Goal: Find contact information: Find contact information

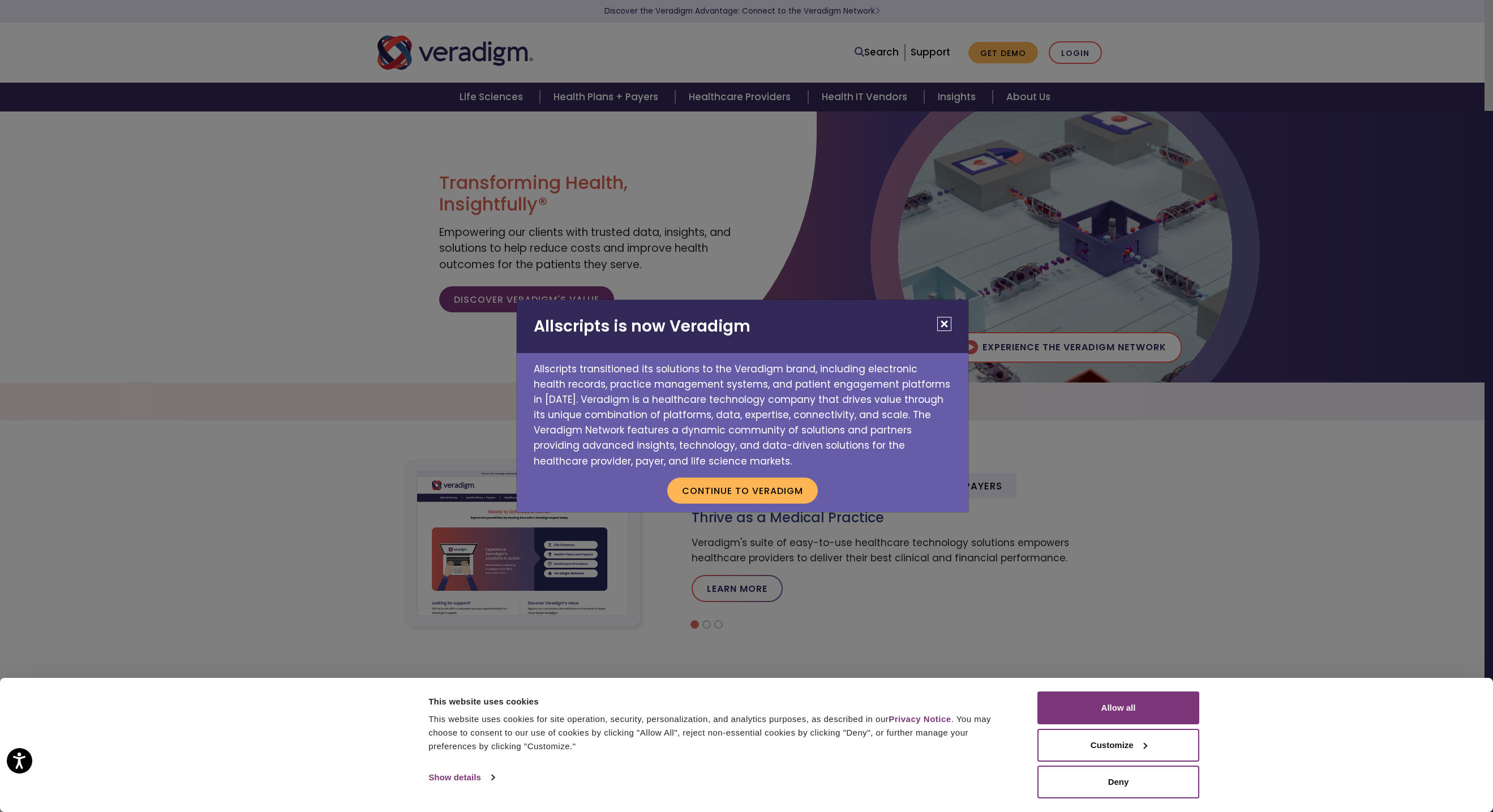
click at [948, 322] on button "Close" at bounding box center [944, 324] width 14 height 14
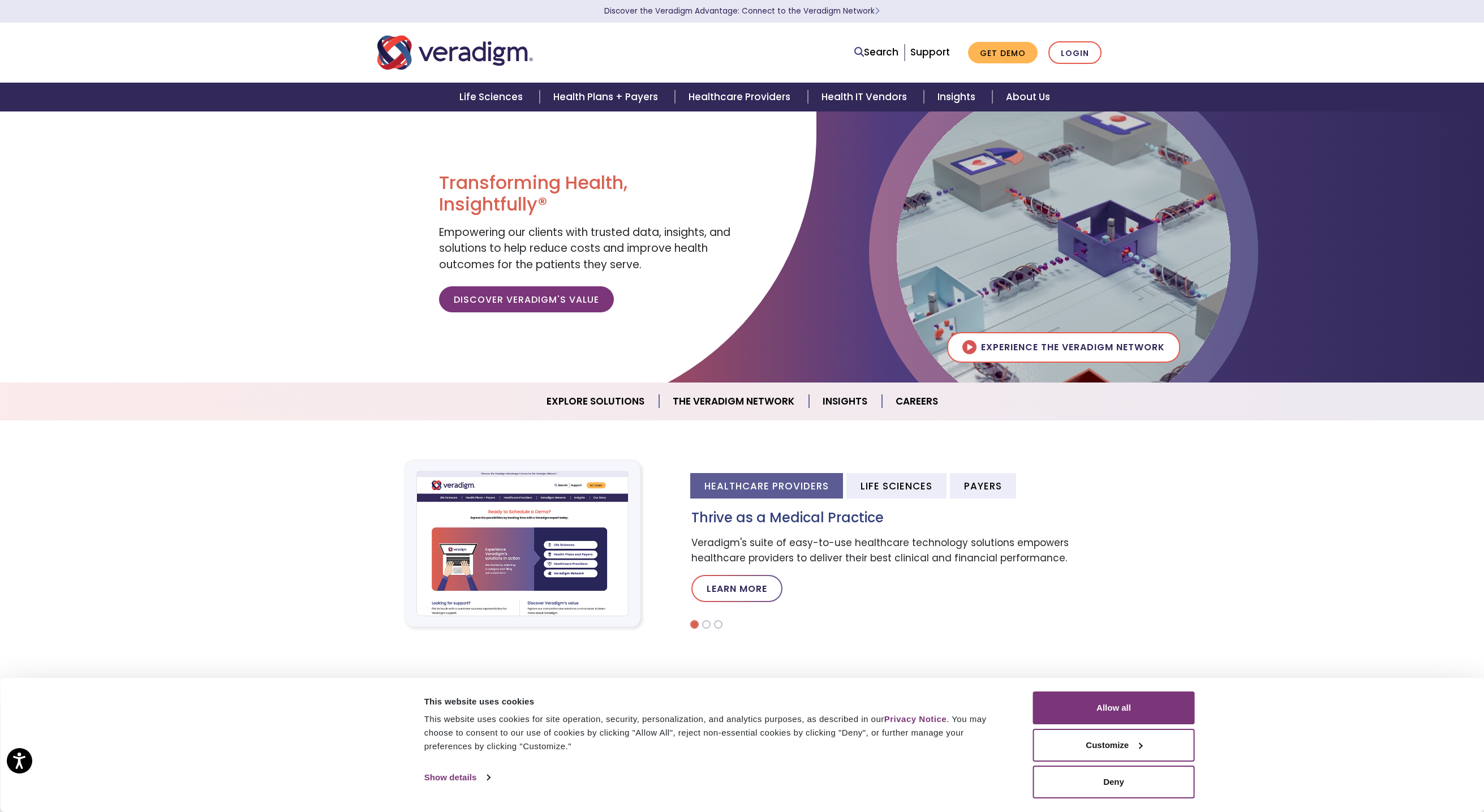
click at [751, 432] on section "Healthcare Providers Life Sciences Payers Thrive as a Medical Practice Veradigm…" at bounding box center [742, 544] width 1484 height 247
click at [500, 84] on link "Life Sciences" at bounding box center [492, 97] width 94 height 29
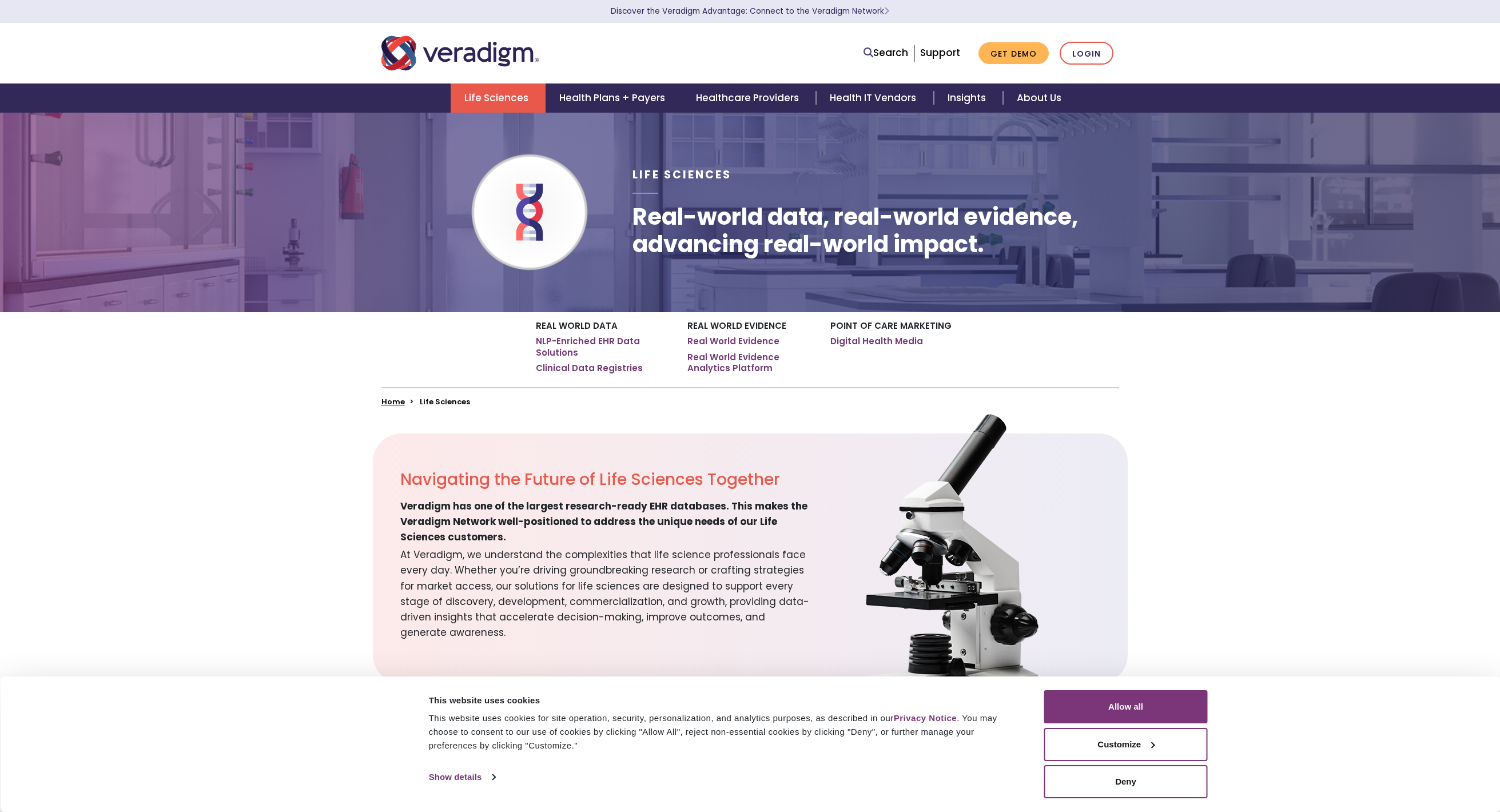
click at [607, 94] on link "Health Plans + Payers" at bounding box center [614, 98] width 136 height 29
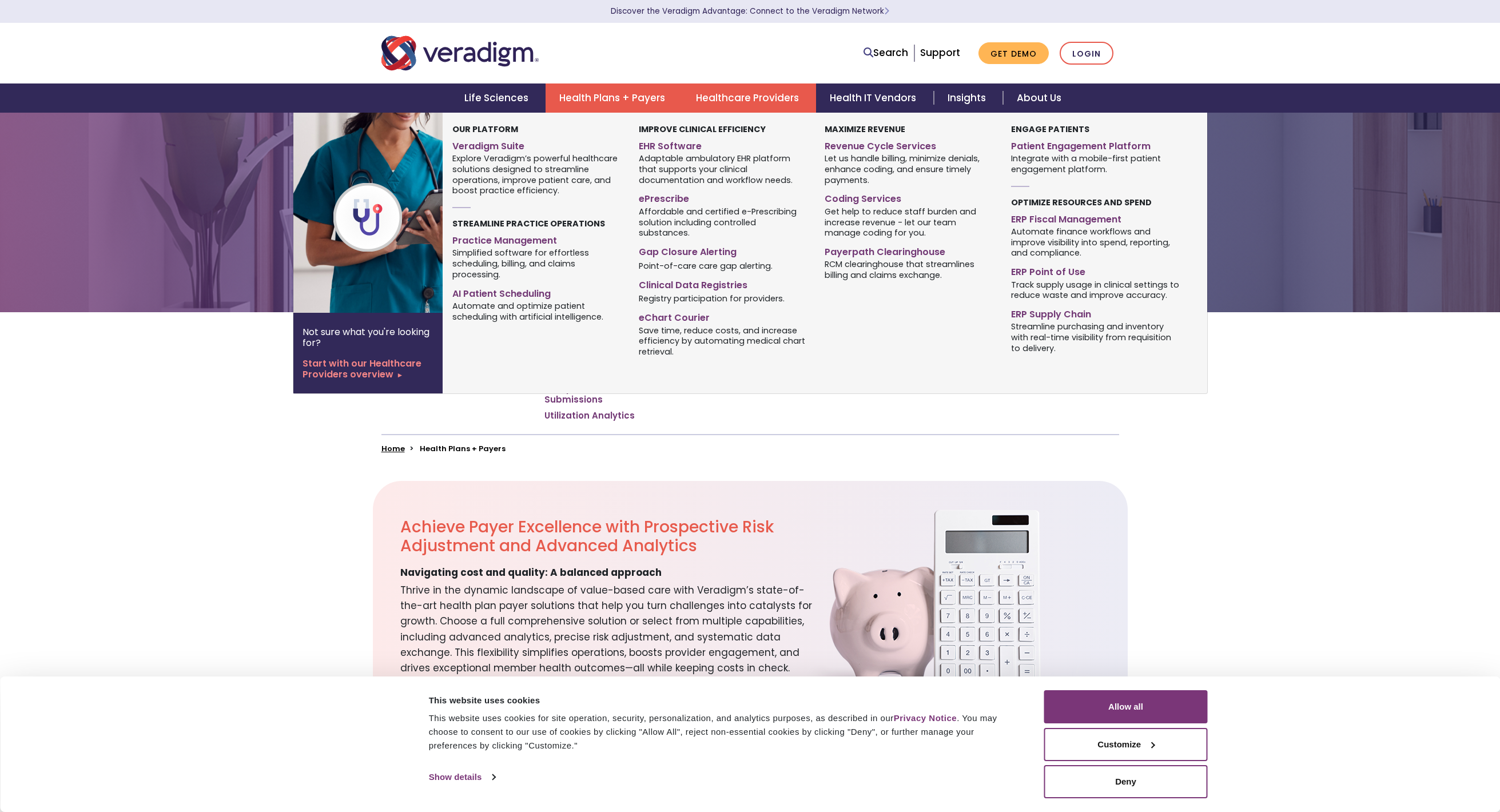
click at [741, 93] on link "Healthcare Providers" at bounding box center [749, 98] width 134 height 29
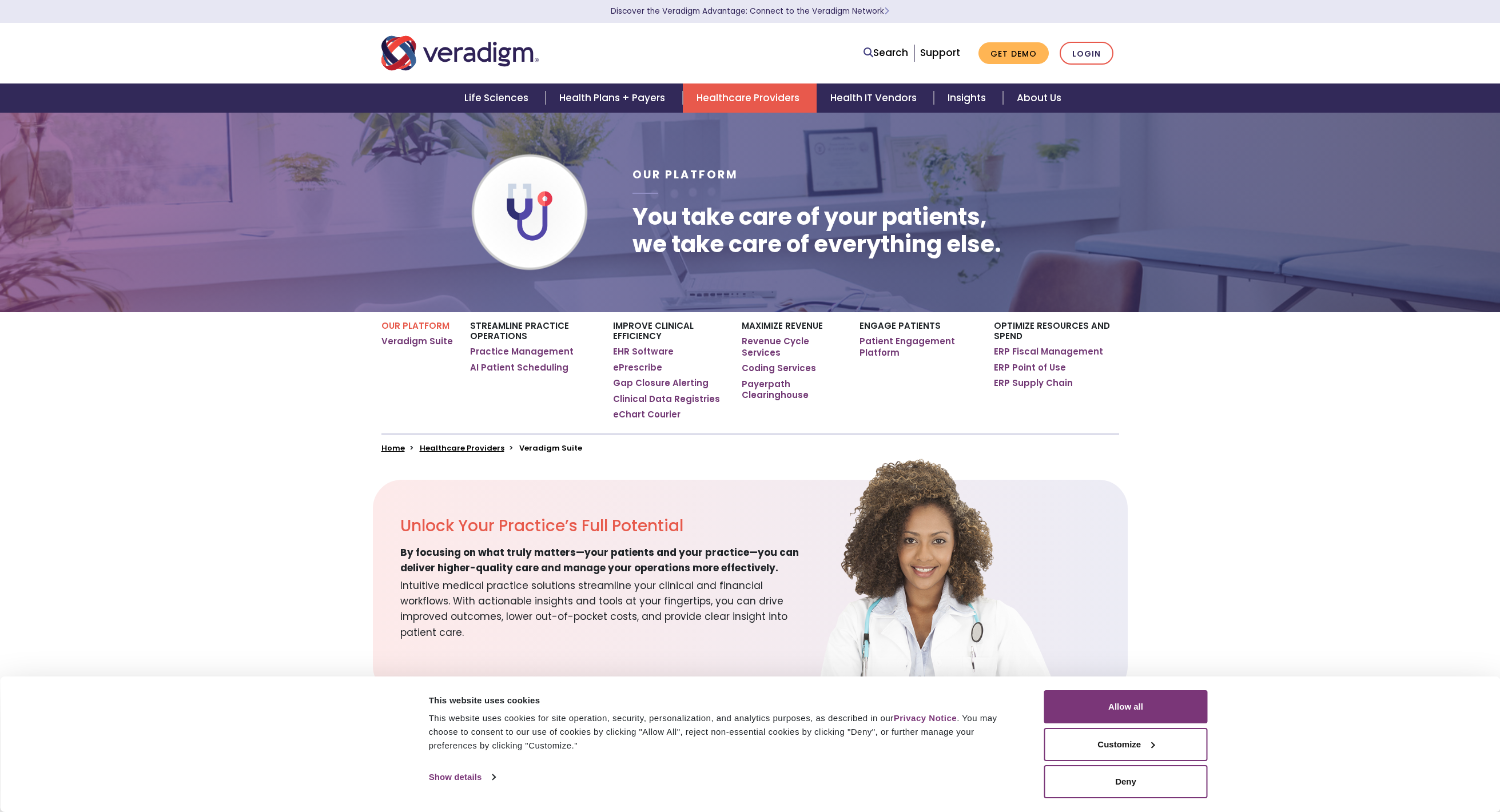
click at [908, 99] on link "Health IT Vendors" at bounding box center [874, 98] width 117 height 29
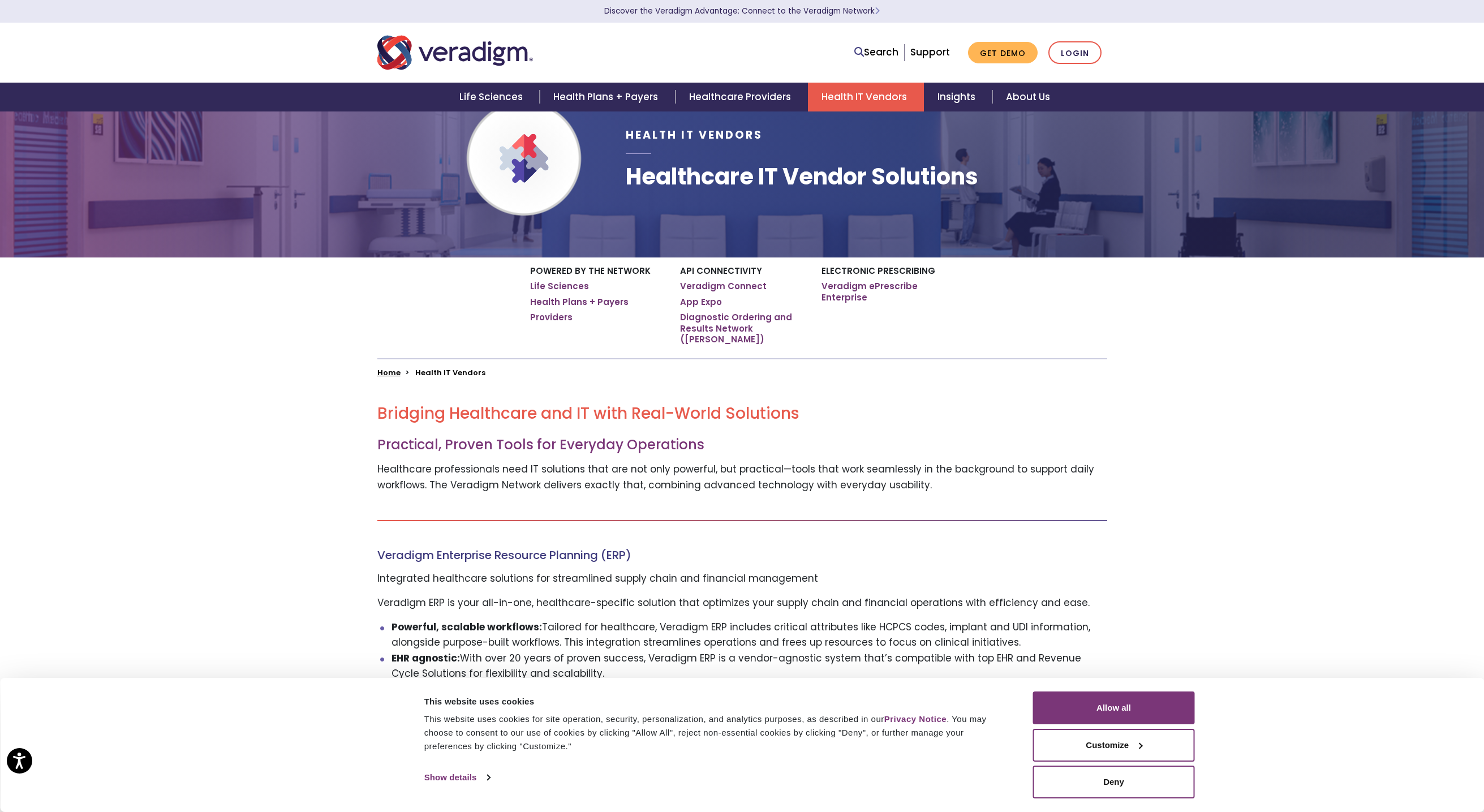
scroll to position [56, 0]
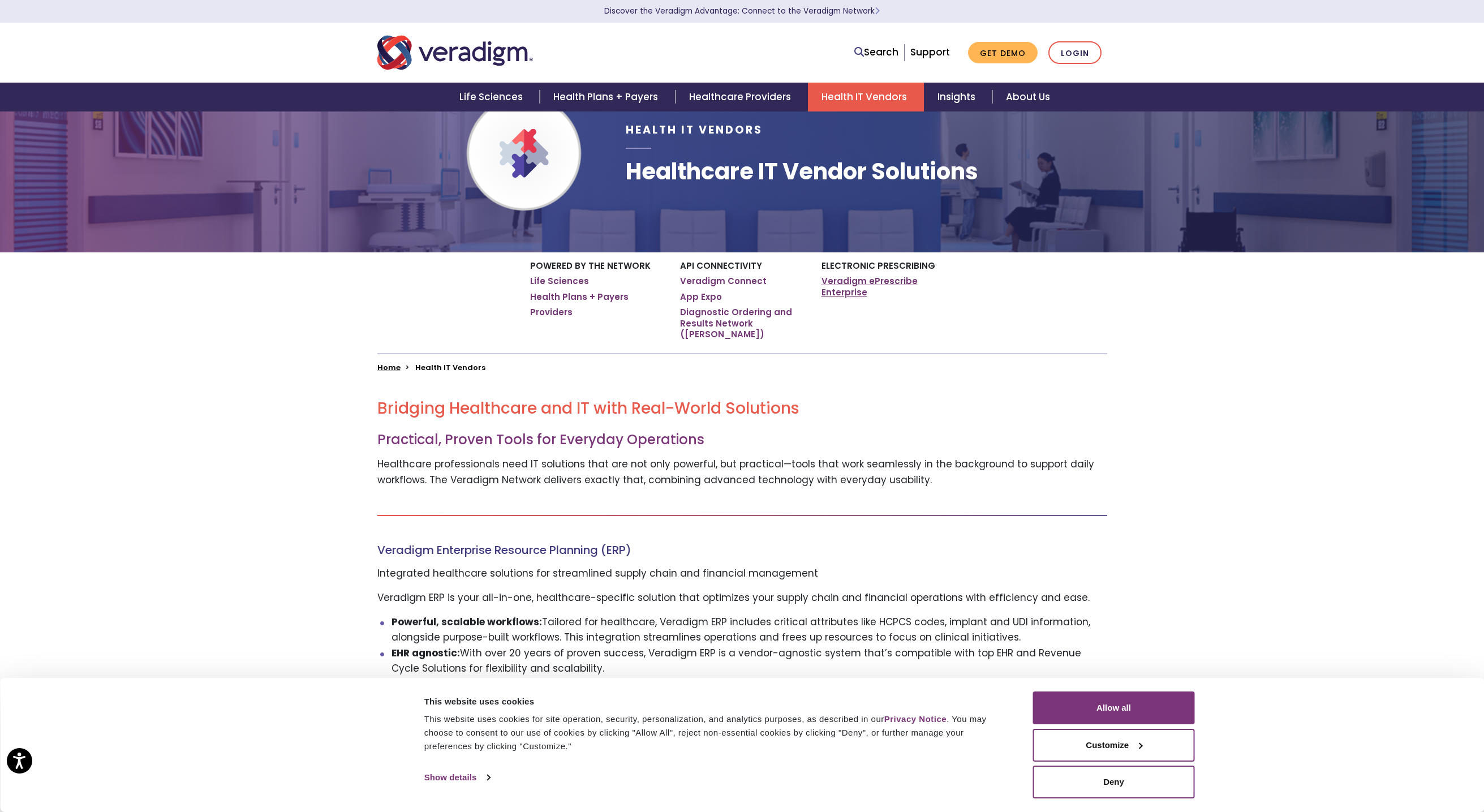
click at [833, 278] on link "Veradigm ePrescribe Enterprise" at bounding box center [887, 287] width 133 height 22
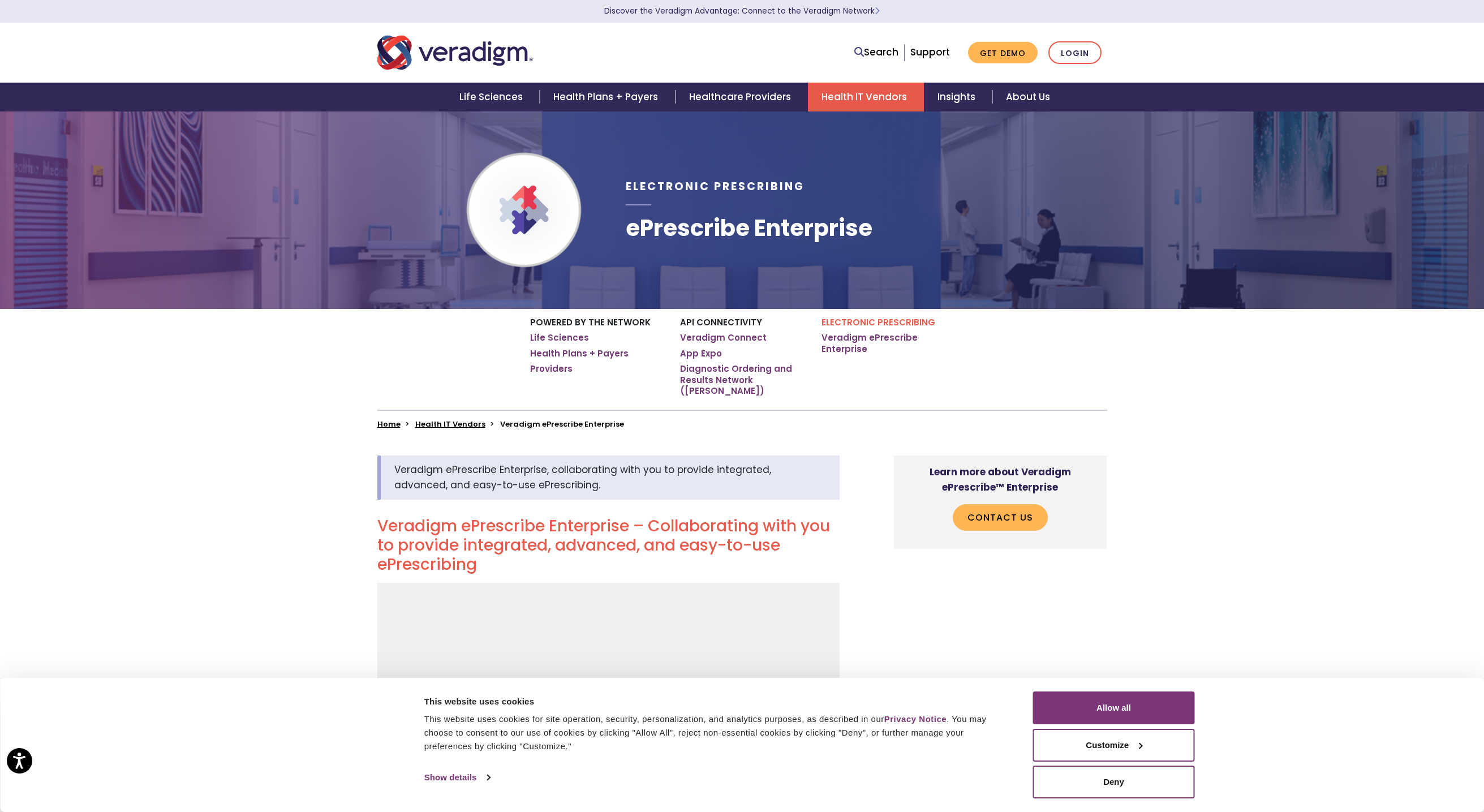
drag, startPoint x: 720, startPoint y: 552, endPoint x: 738, endPoint y: 547, distance: 18.7
click at [722, 552] on h2 "Veradigm ePrescribe Enterprise – Collaborating with you to provide integrated, …" at bounding box center [608, 545] width 462 height 57
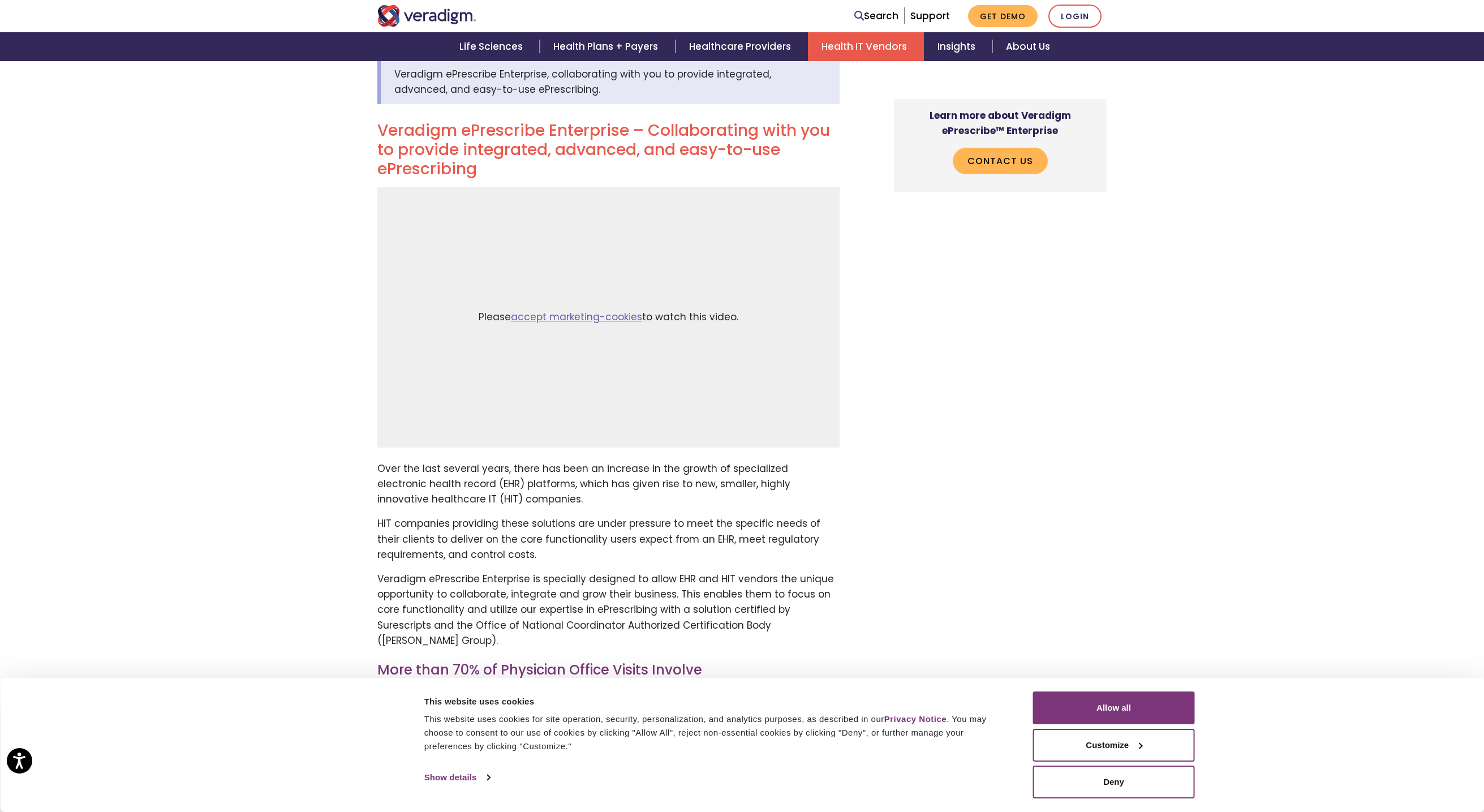
scroll to position [396, 0]
drag, startPoint x: 559, startPoint y: 474, endPoint x: 599, endPoint y: 507, distance: 51.9
drag, startPoint x: 599, startPoint y: 507, endPoint x: 445, endPoint y: 483, distance: 155.9
click at [445, 483] on p "Over the last several years, there has been an increase in the growth of specia…" at bounding box center [608, 483] width 462 height 46
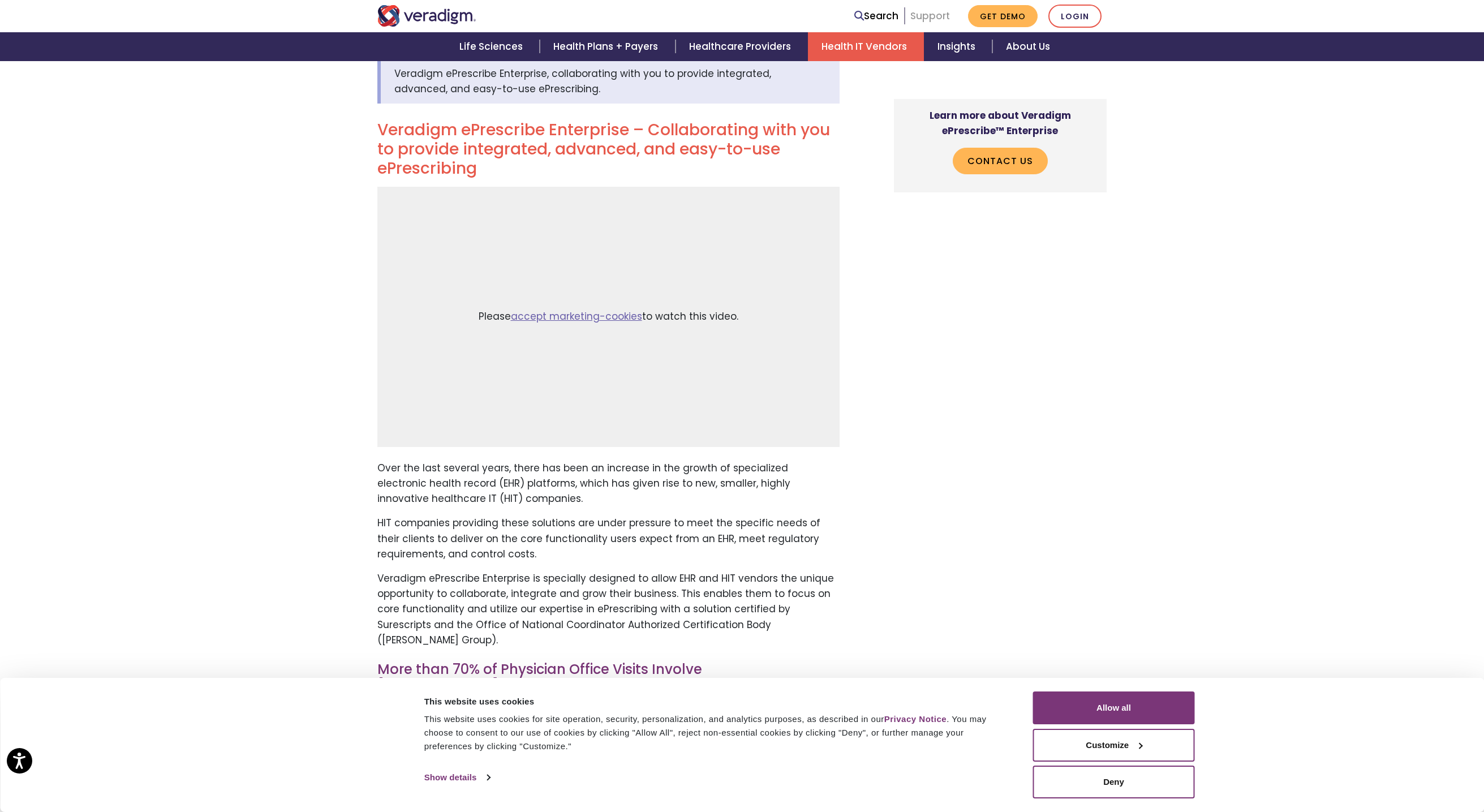
click at [940, 12] on link "Support" at bounding box center [930, 16] width 39 height 14
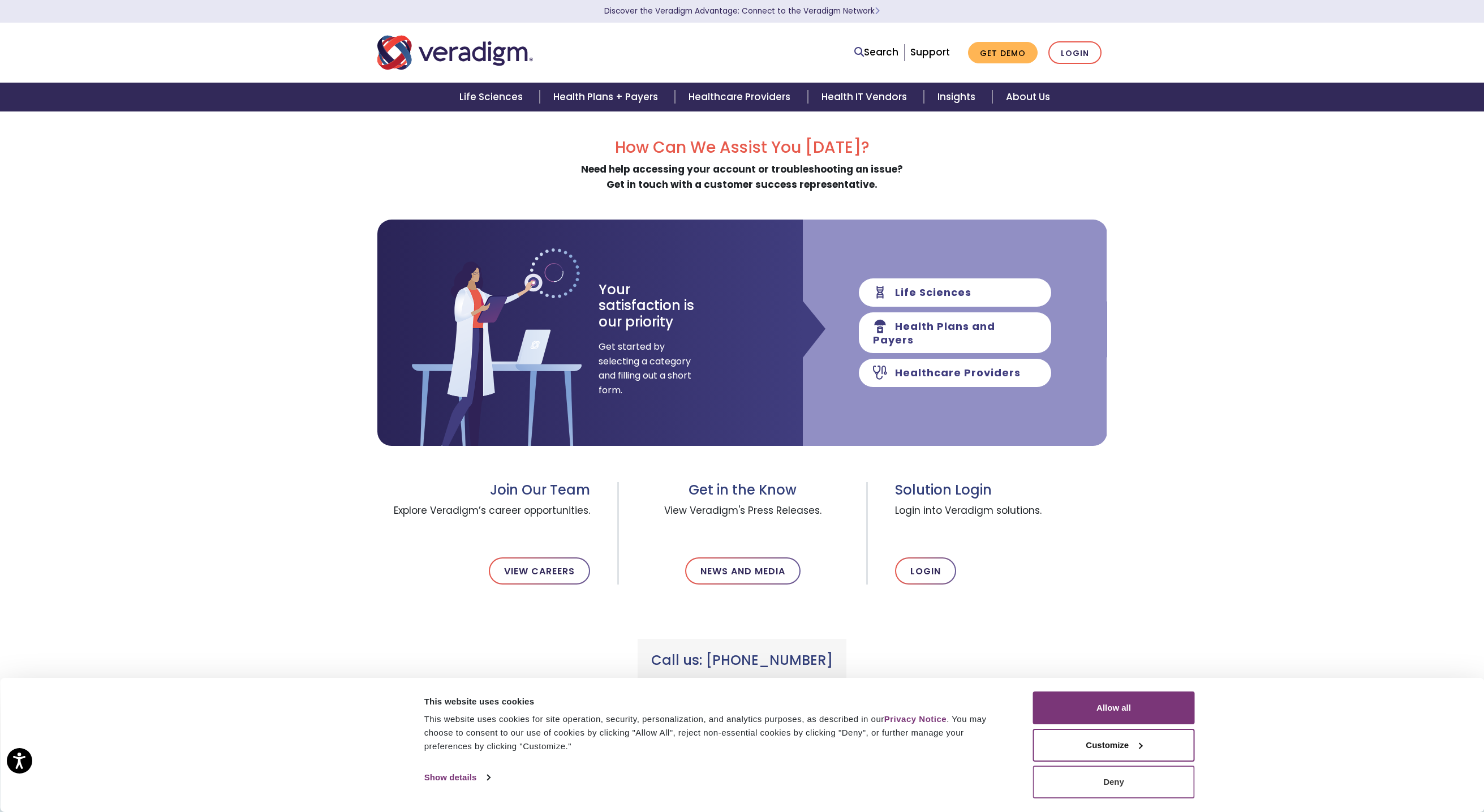
click at [1143, 788] on button "Deny" at bounding box center [1113, 782] width 162 height 33
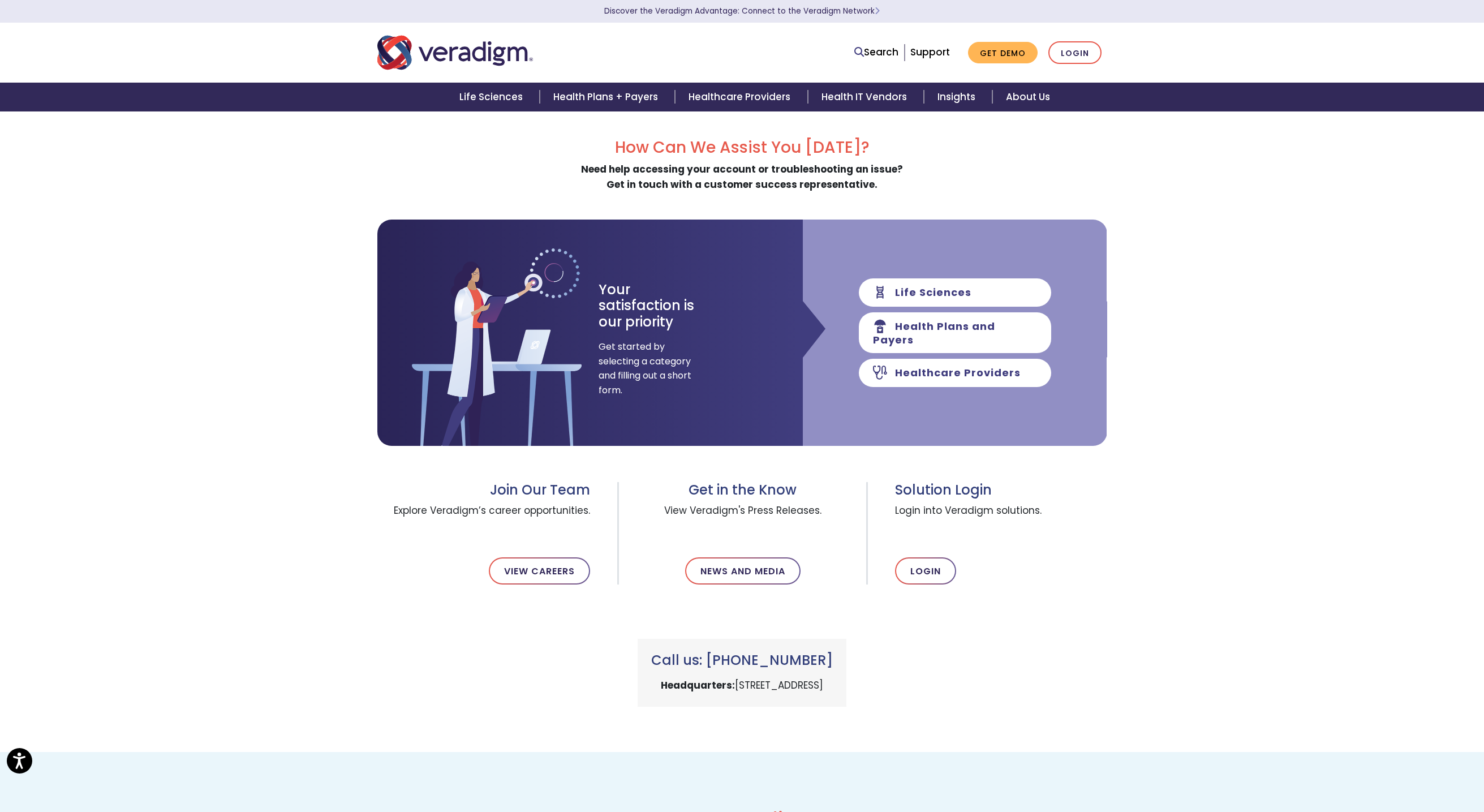
click at [1145, 634] on div "How Can We Assist You [DATE]? Need help accessing your account or troubleshooti…" at bounding box center [742, 431] width 1484 height 641
click at [1003, 665] on div "Call us: [PHONE_NUMBER] Headquarters: [STREET_ADDRESS]" at bounding box center [742, 659] width 747 height 95
click at [1007, 103] on link "About Us" at bounding box center [1028, 97] width 71 height 29
